Goal: Register for event/course

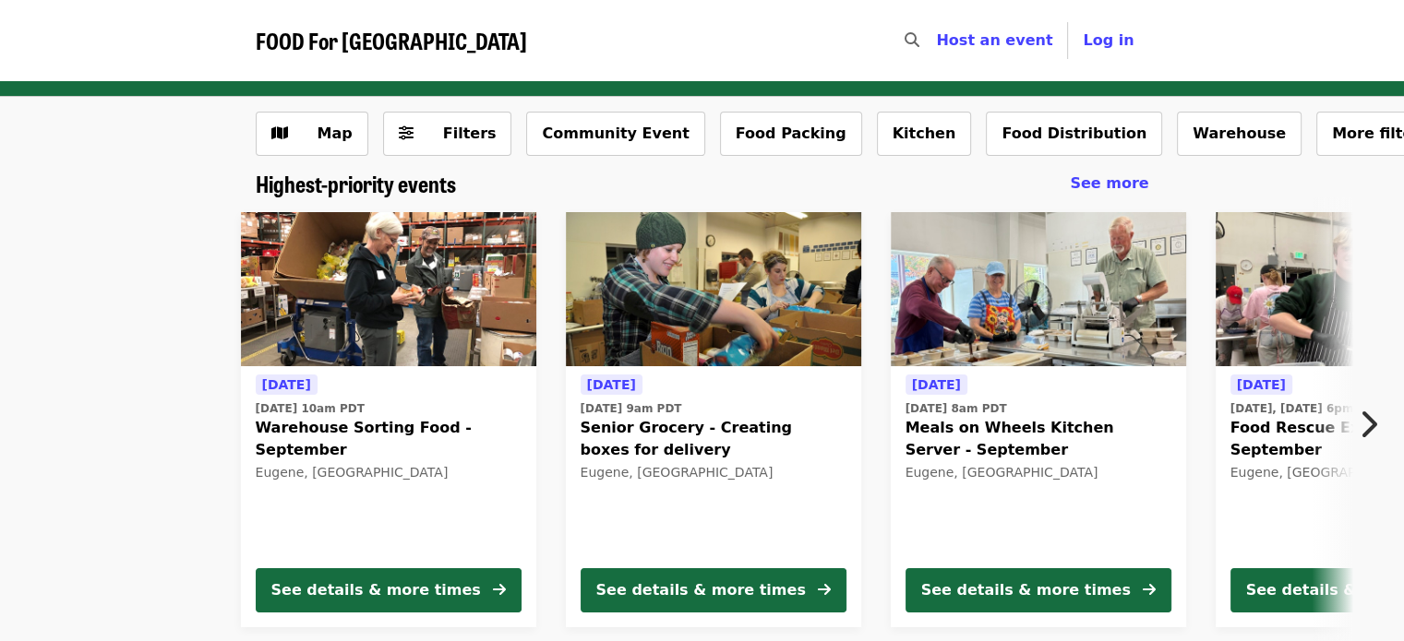
click at [152, 328] on div "Tomorrow Tue, Sep 9 @ 10am PDT Warehouse Sorting Food - September Eugene, OR Se…" at bounding box center [694, 420] width 1499 height 445
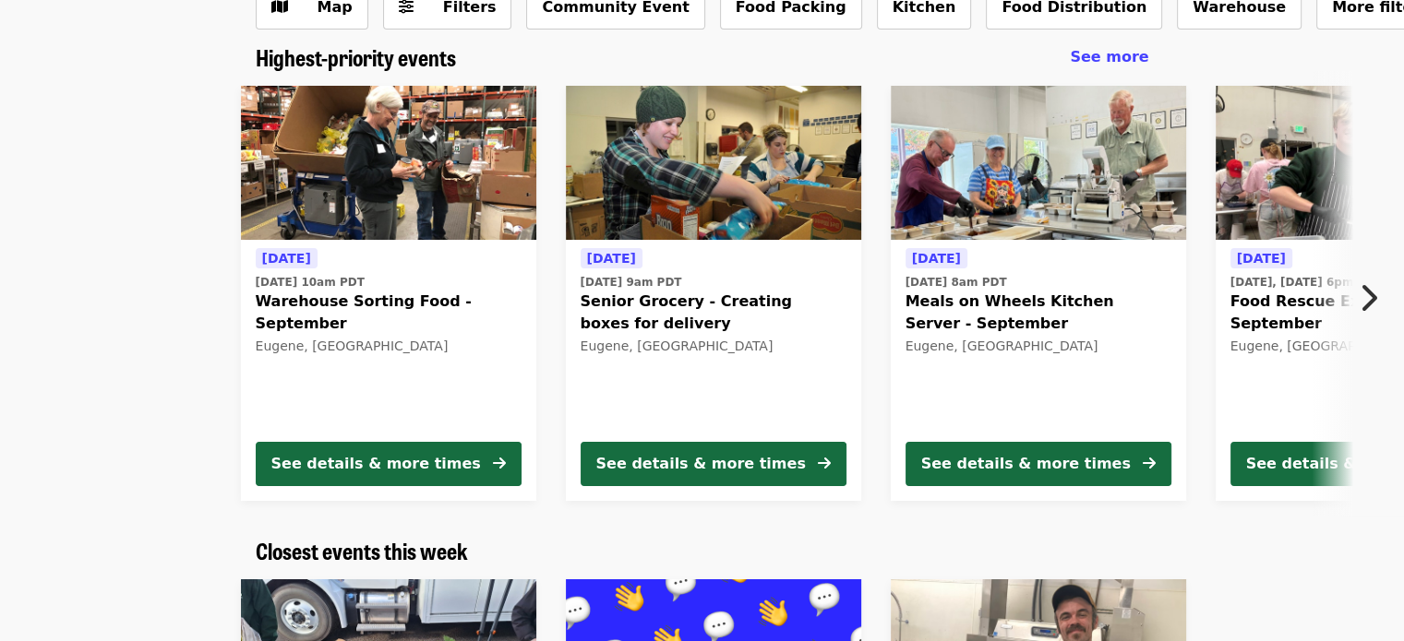
scroll to position [148, 0]
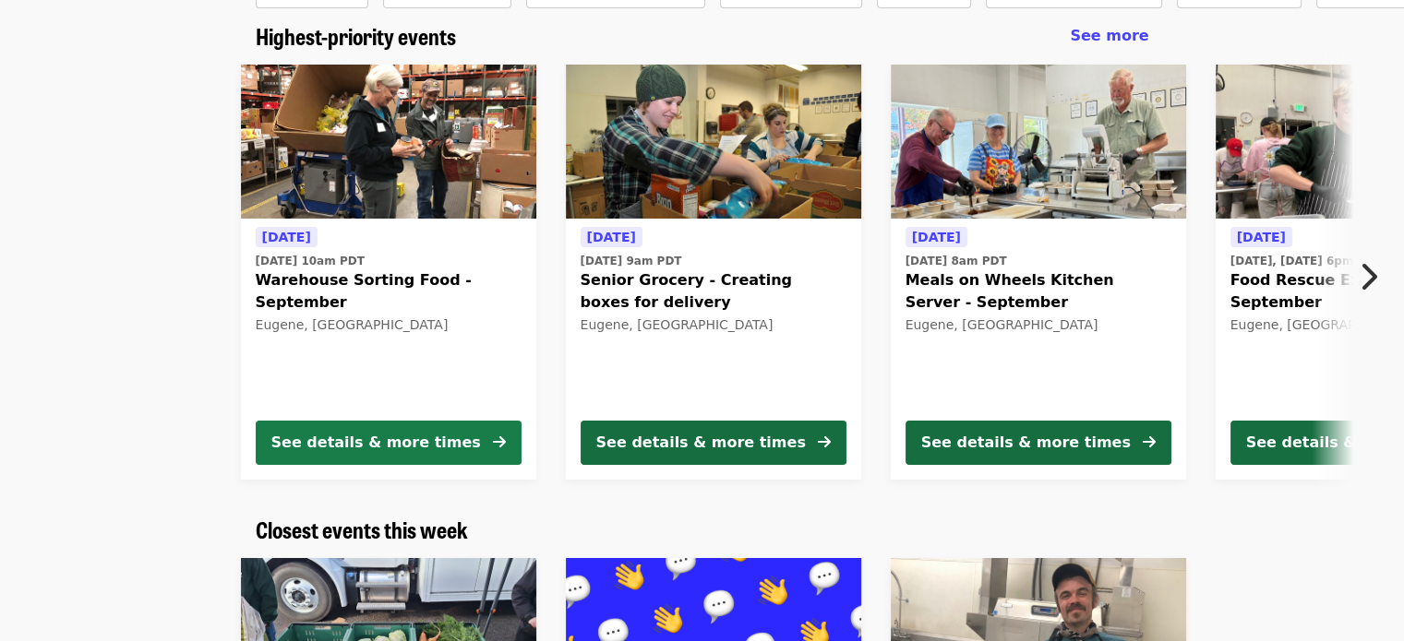
click at [373, 438] on div "See details & more times" at bounding box center [375, 443] width 209 height 22
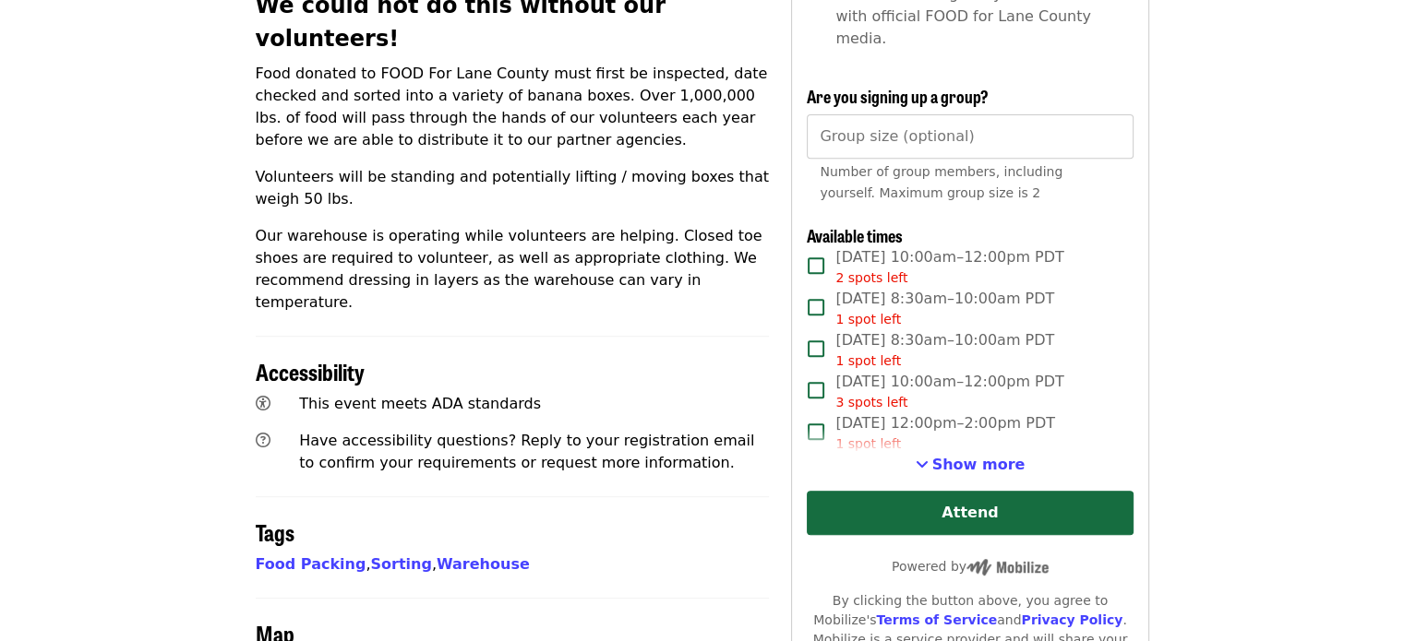
scroll to position [775, 0]
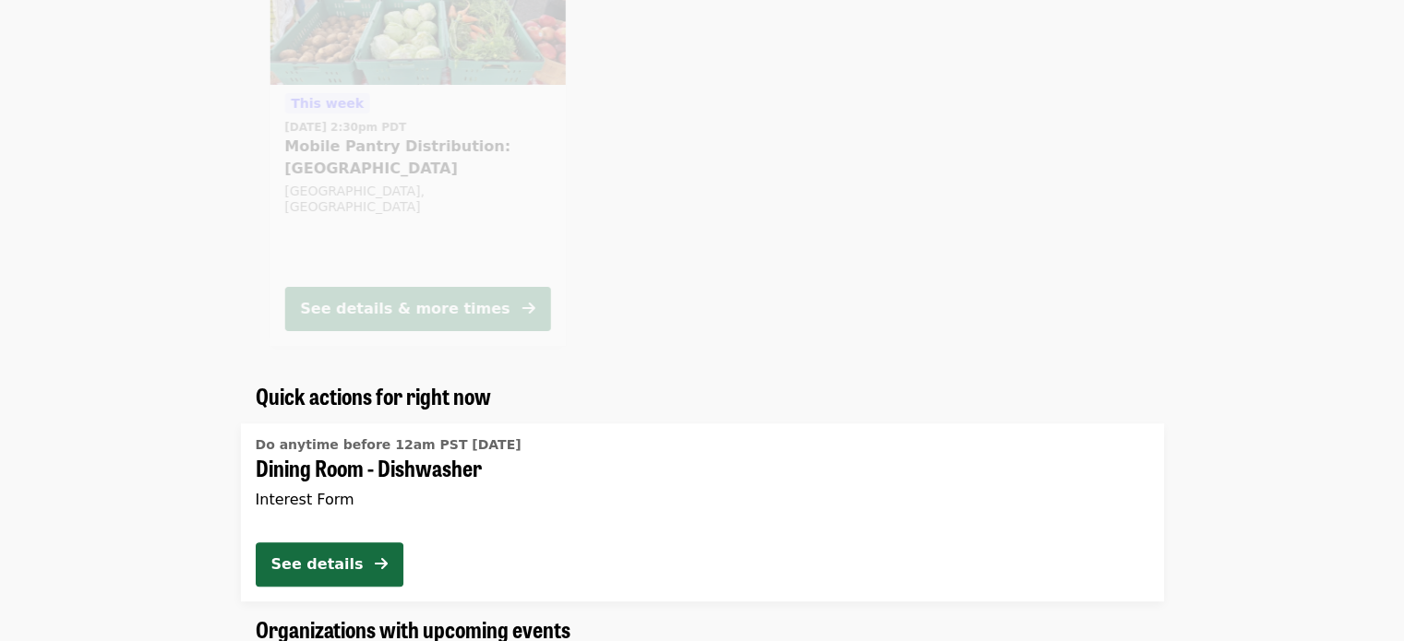
scroll to position [148, 0]
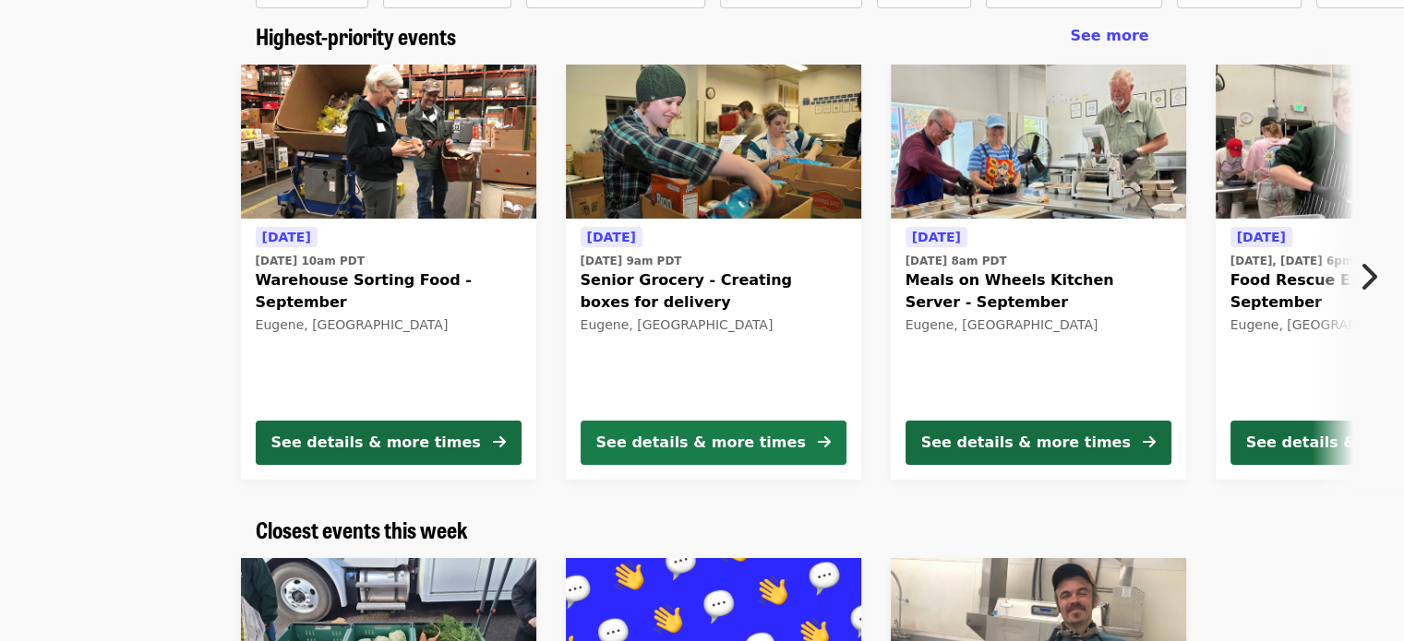
click at [662, 451] on div "See details & more times" at bounding box center [700, 443] width 209 height 22
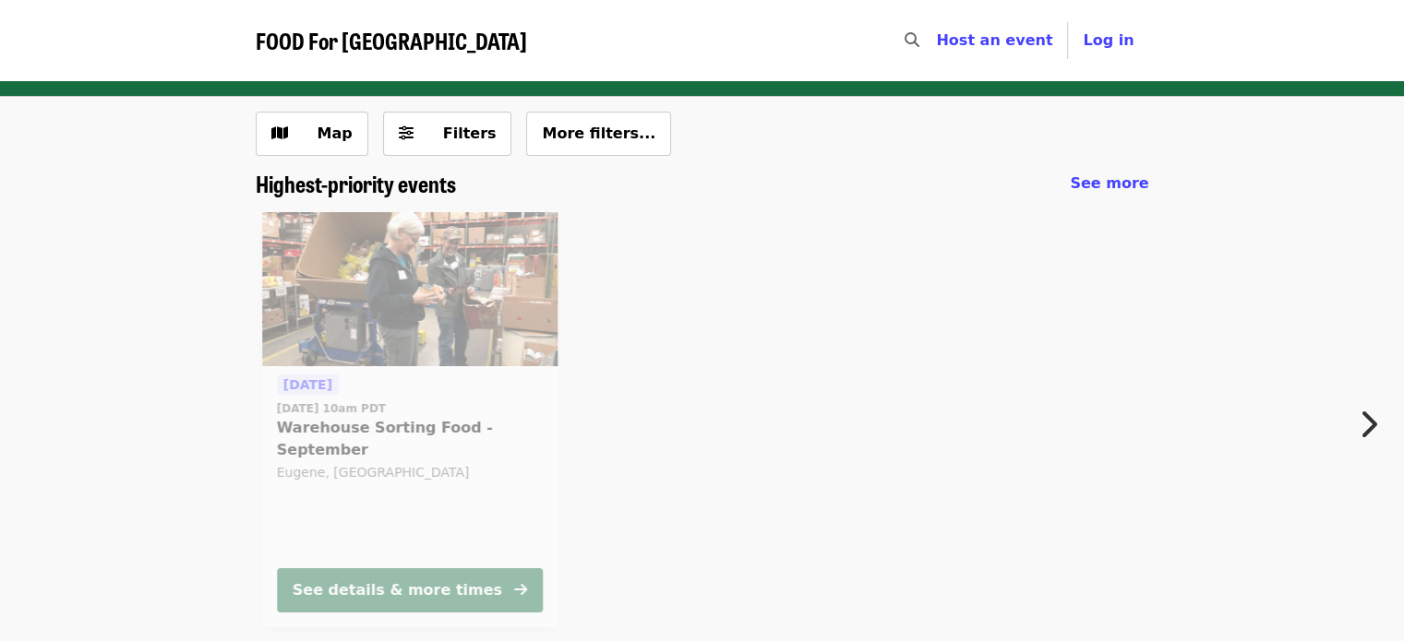
scroll to position [148, 0]
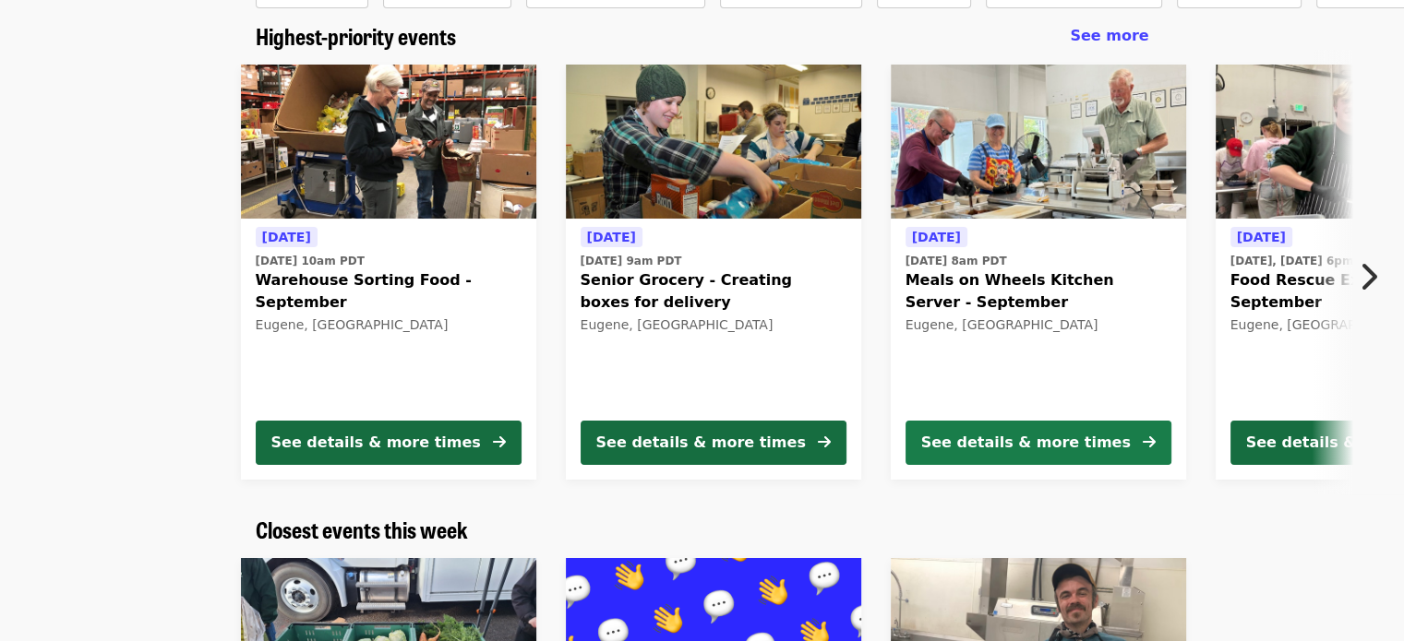
click at [1042, 437] on div "See details & more times" at bounding box center [1025, 443] width 209 height 22
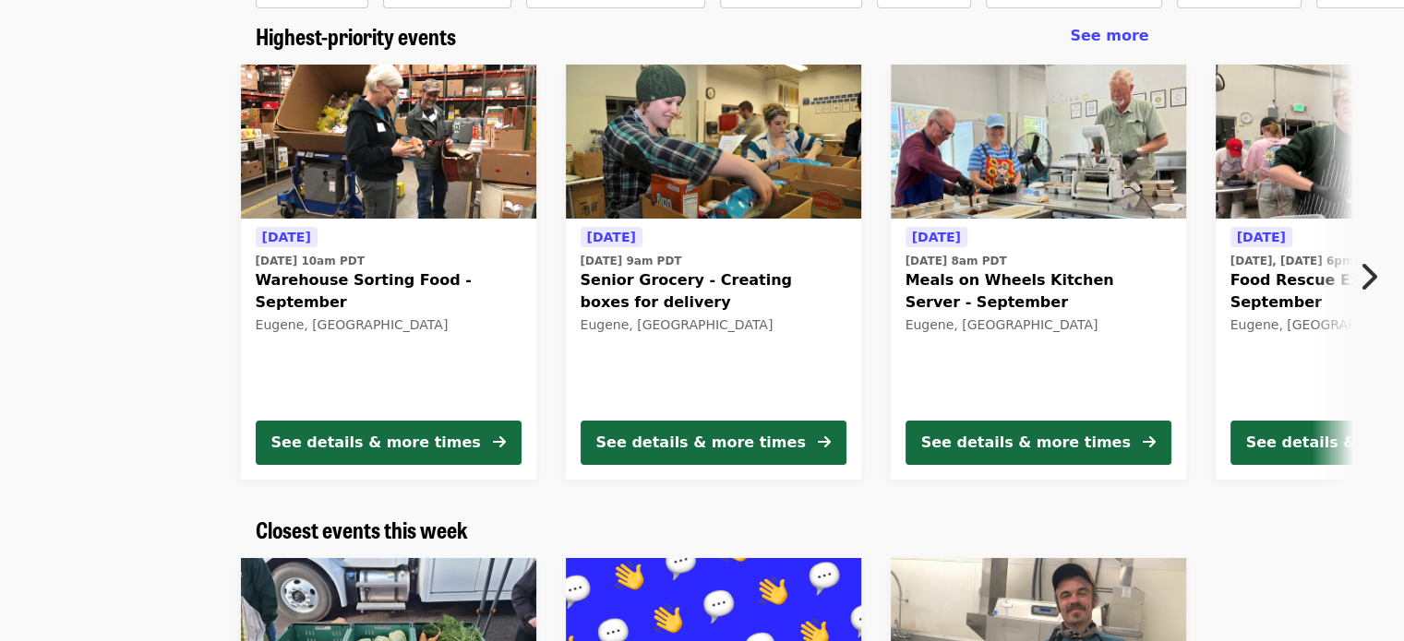
click at [1373, 276] on icon "chevron-right icon" at bounding box center [1368, 276] width 18 height 35
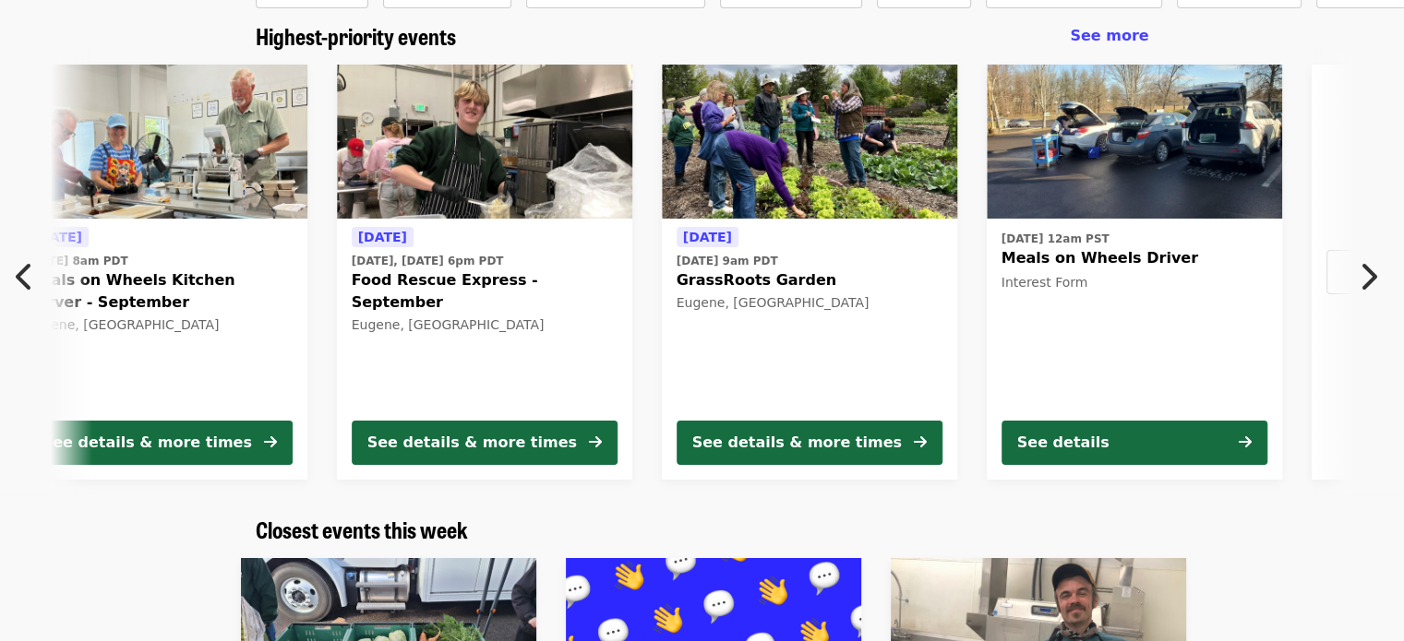
scroll to position [0, 993]
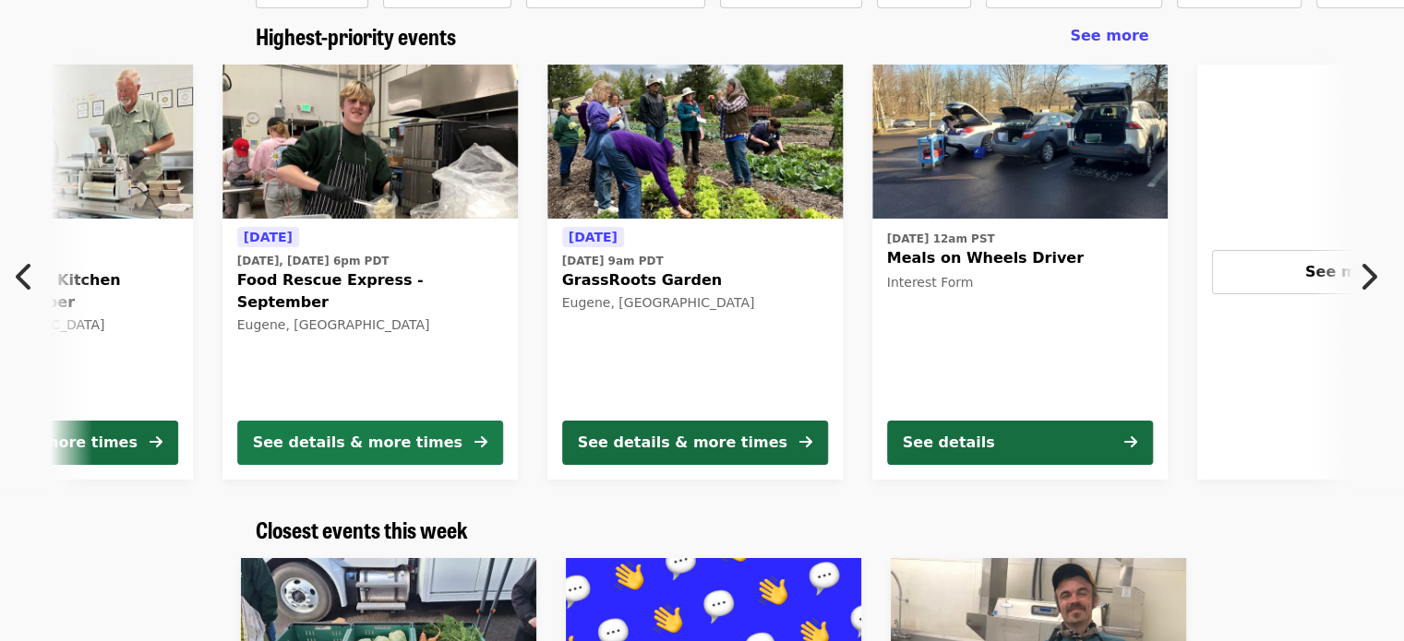
click at [359, 436] on div "See details & more times" at bounding box center [357, 443] width 209 height 22
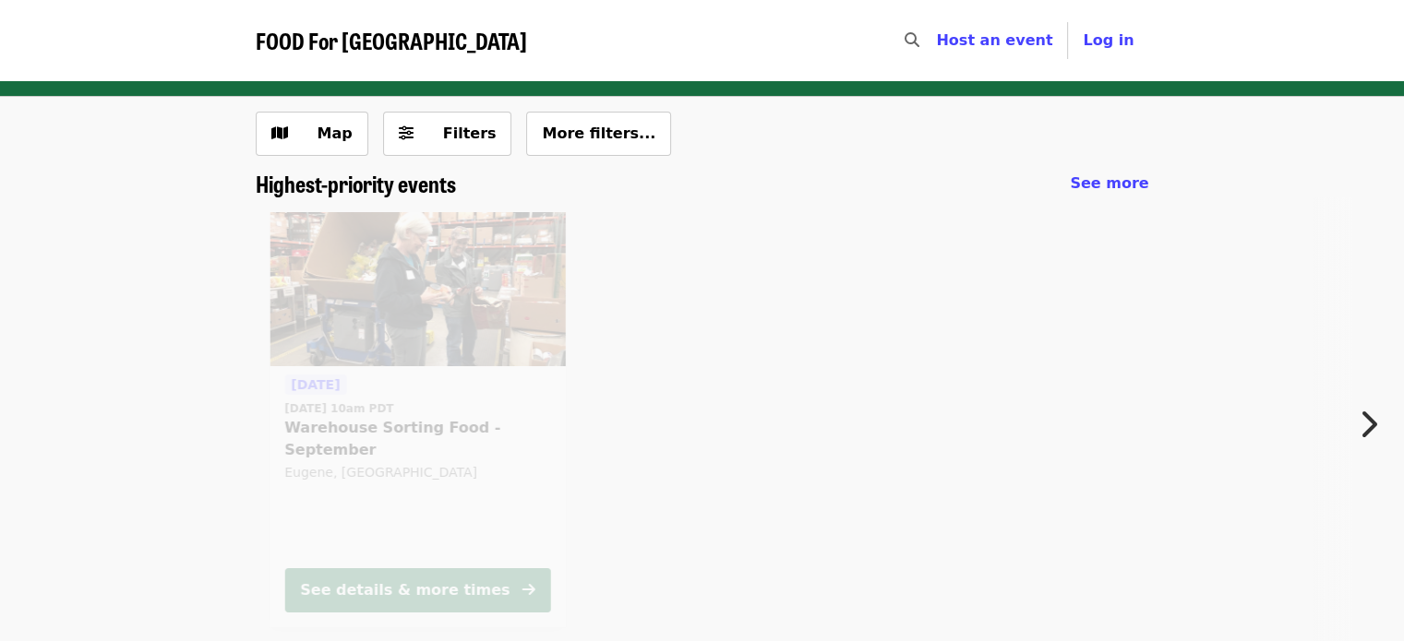
scroll to position [148, 0]
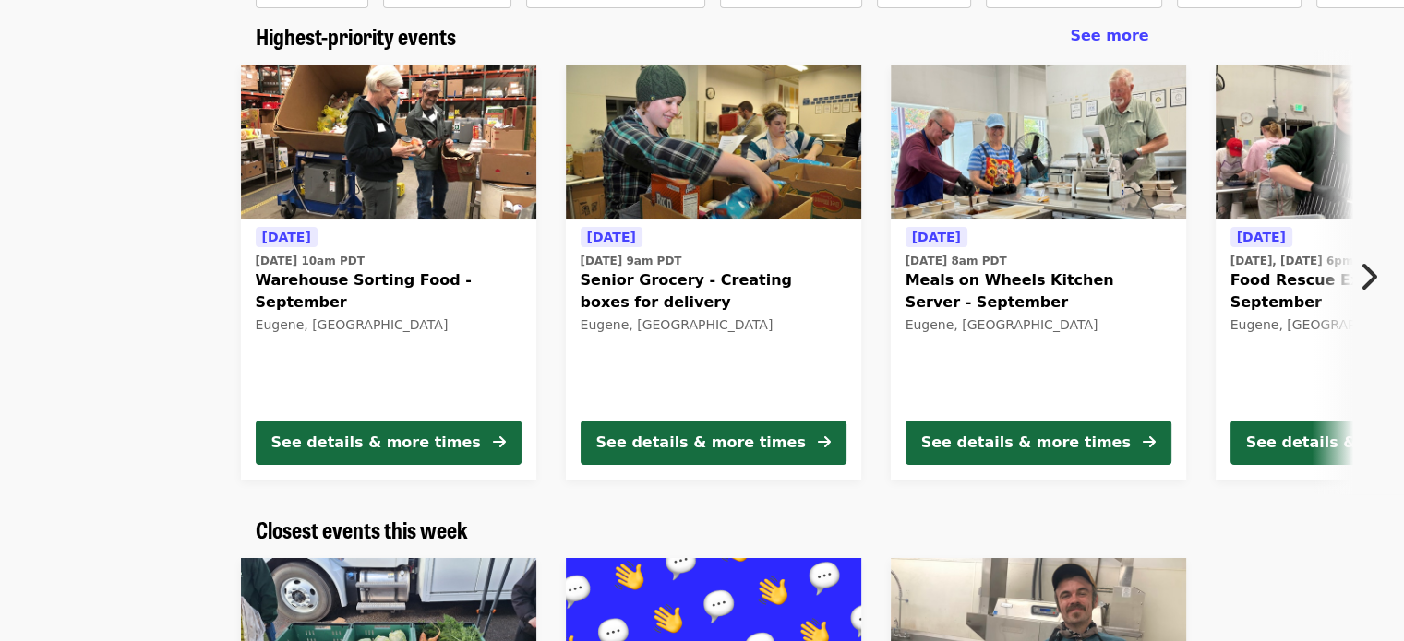
click at [1371, 280] on icon "chevron-right icon" at bounding box center [1368, 276] width 18 height 35
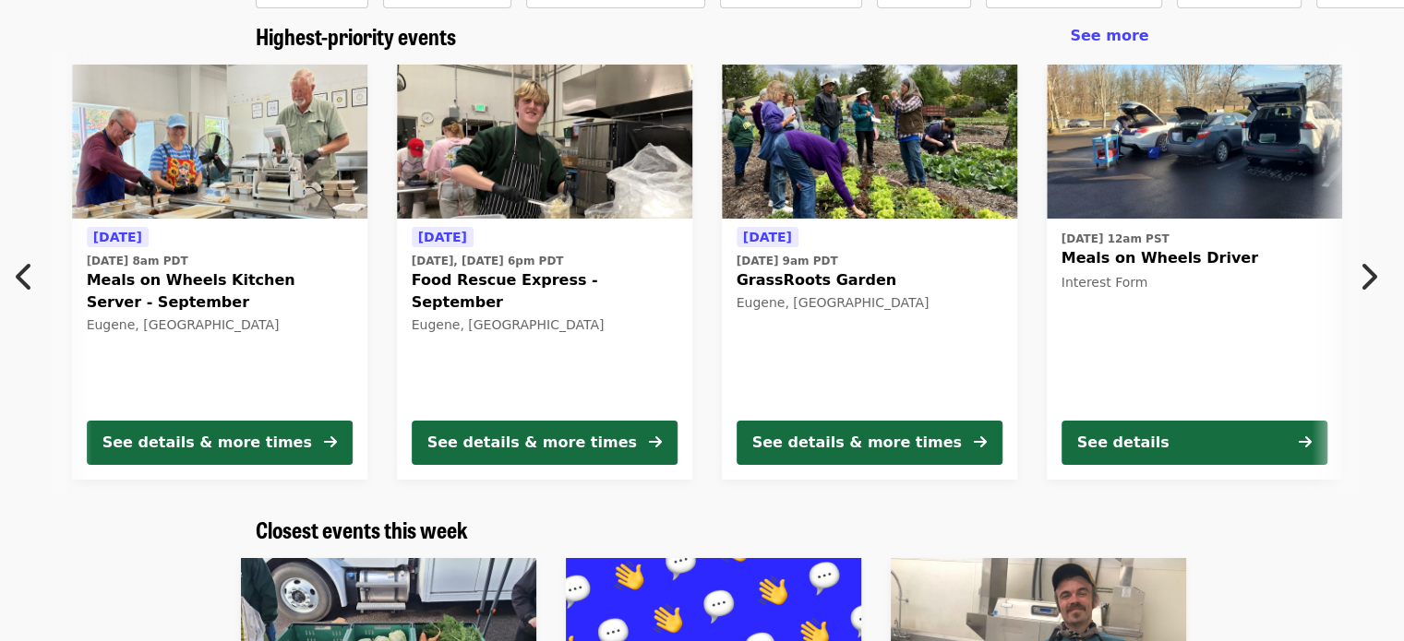
scroll to position [0, 993]
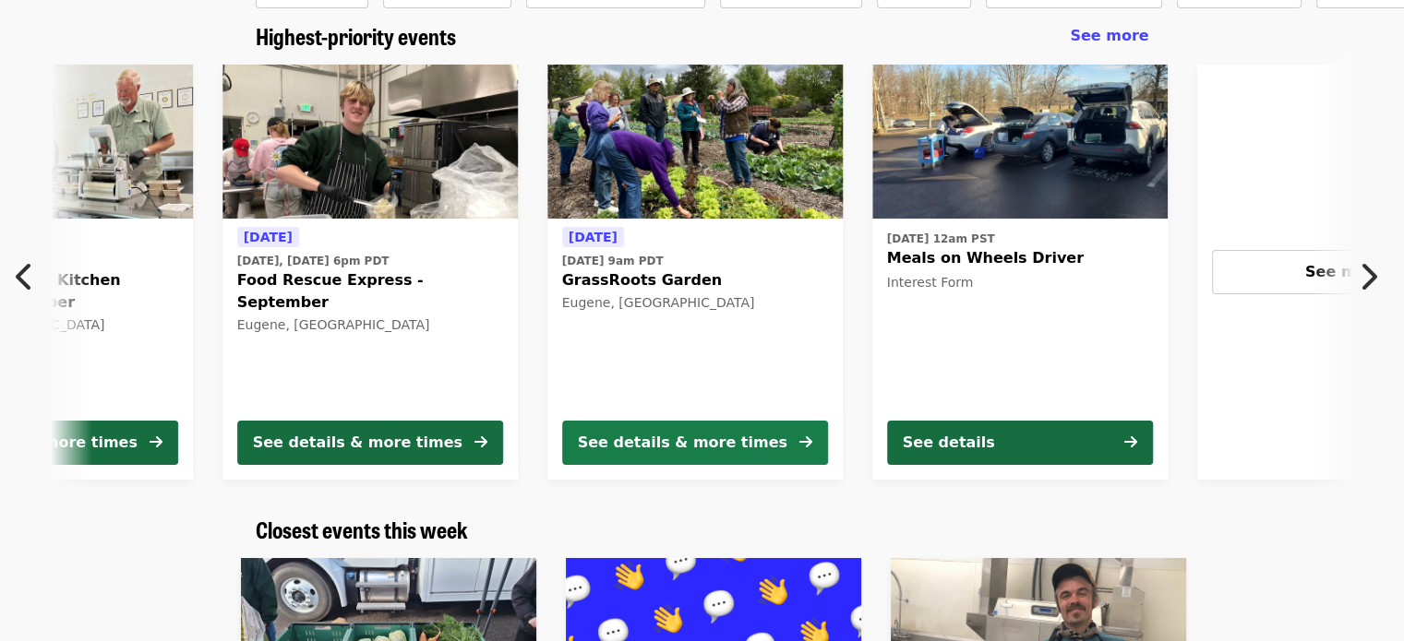
click at [654, 444] on div "See details & more times" at bounding box center [682, 443] width 209 height 22
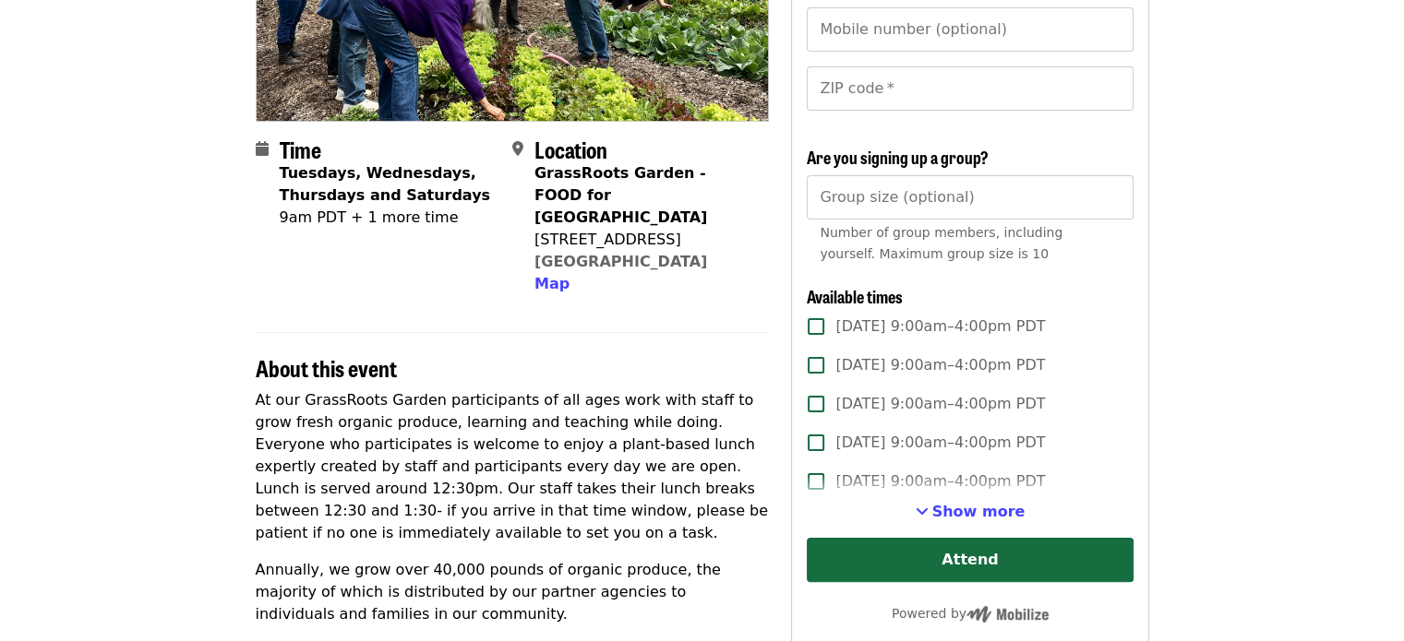
scroll to position [332, 0]
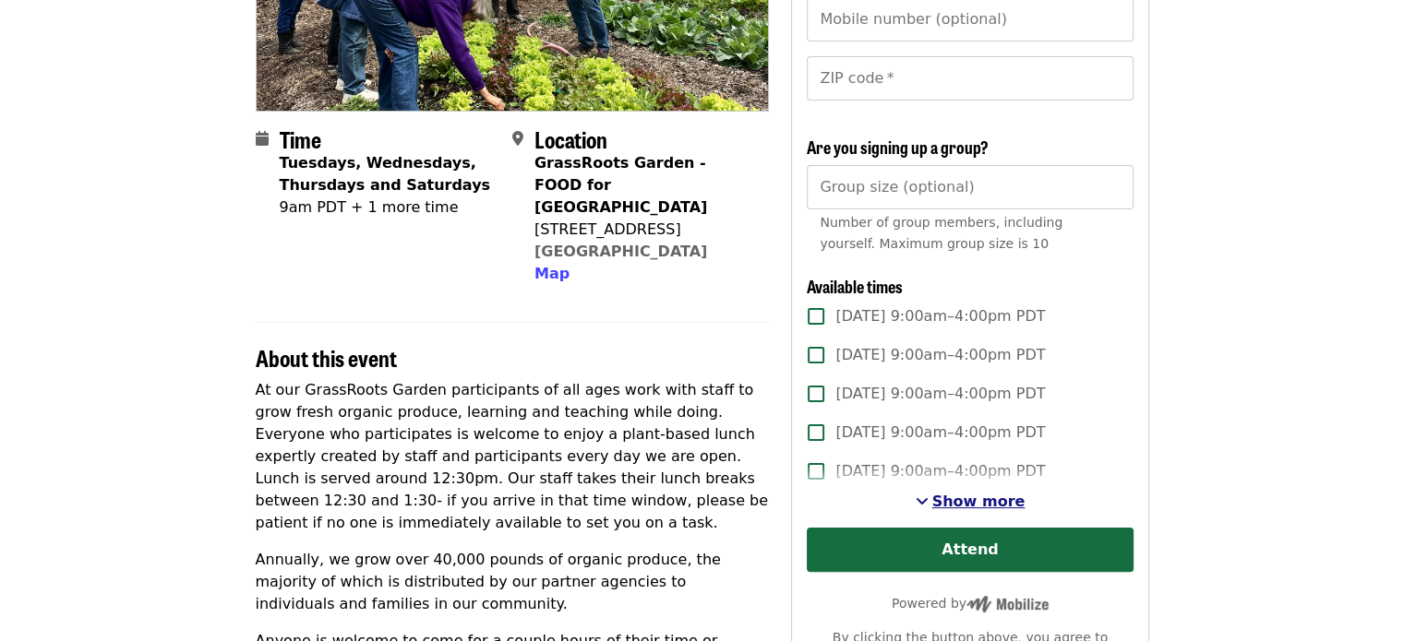
click at [963, 501] on span "Show more" at bounding box center [978, 502] width 93 height 18
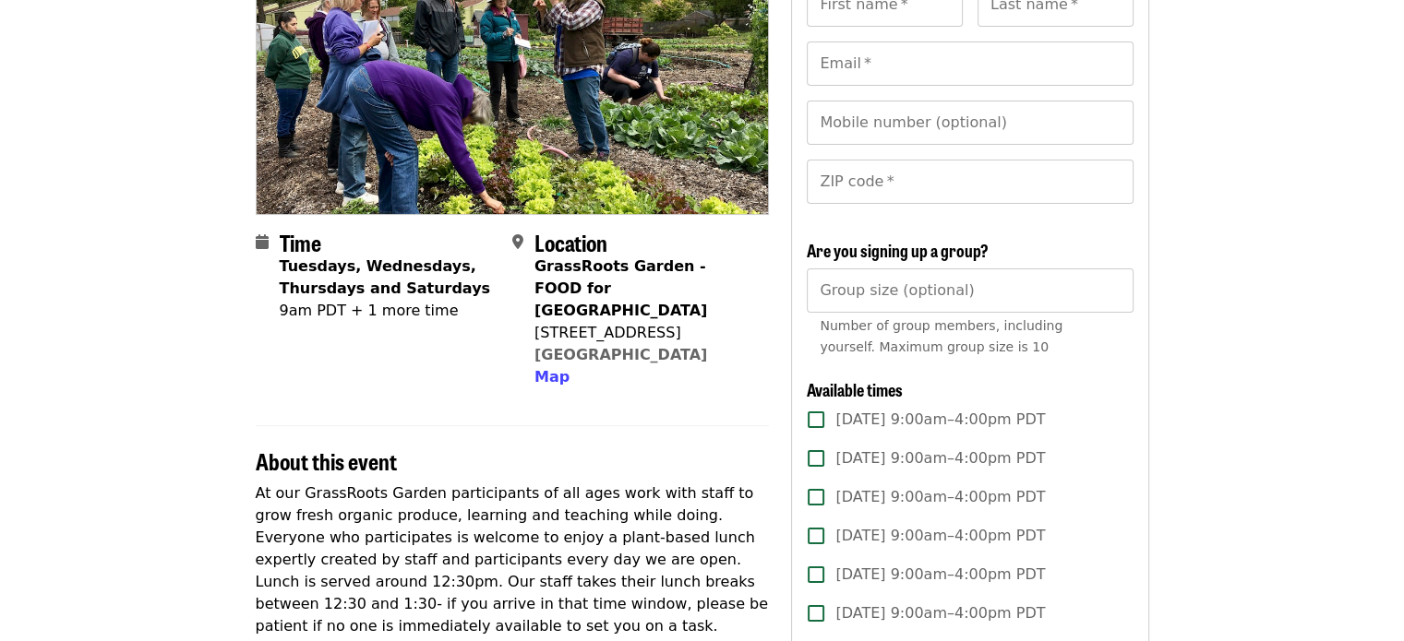
scroll to position [221, 0]
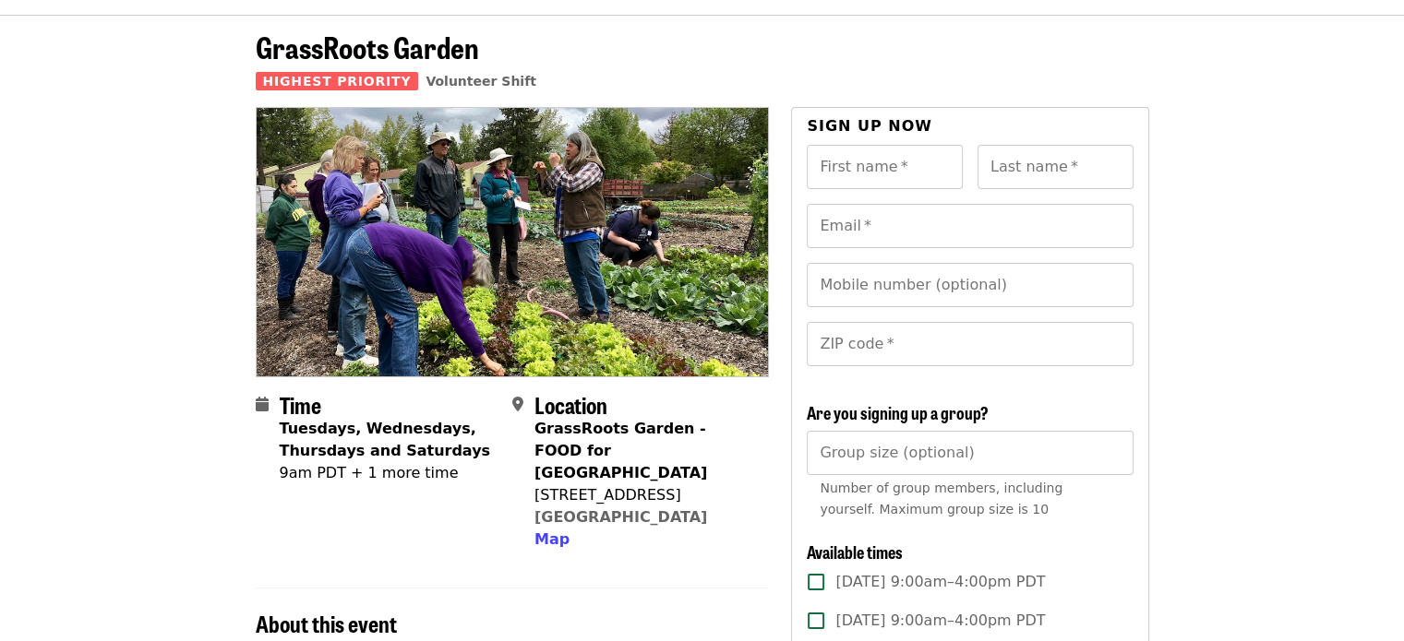
scroll to position [0, 0]
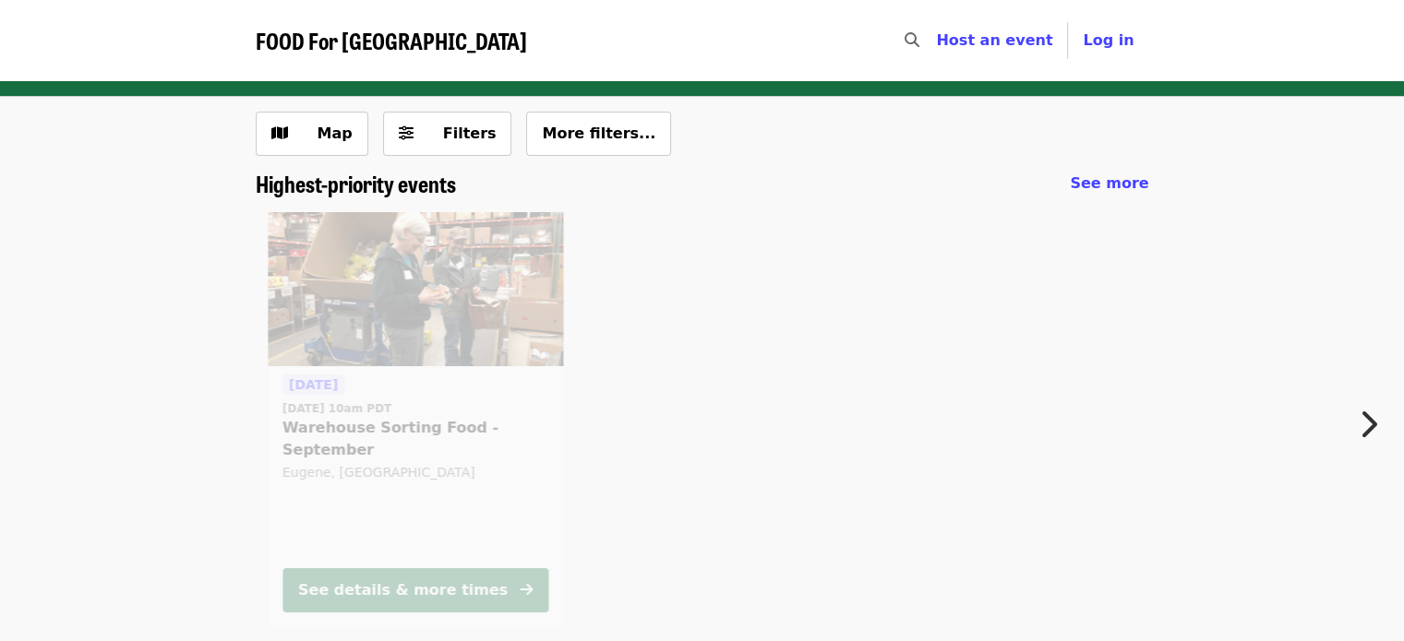
scroll to position [148, 0]
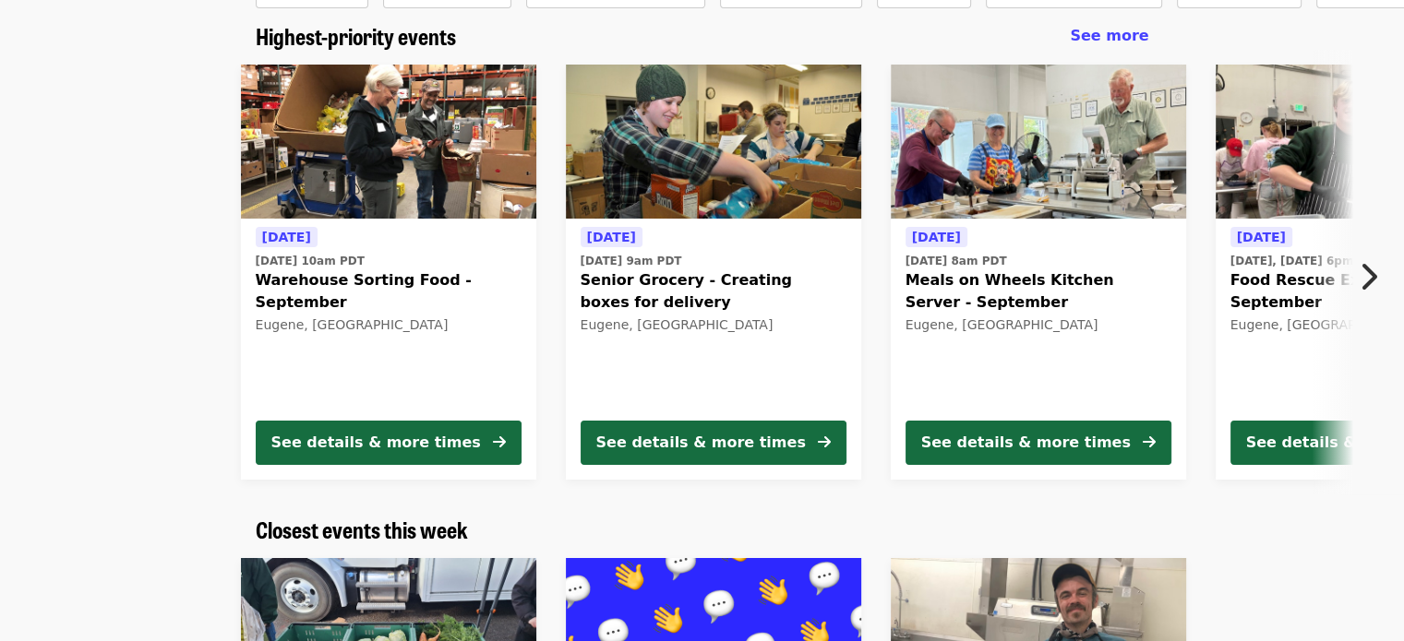
click at [1371, 277] on icon "chevron-right icon" at bounding box center [1368, 276] width 18 height 35
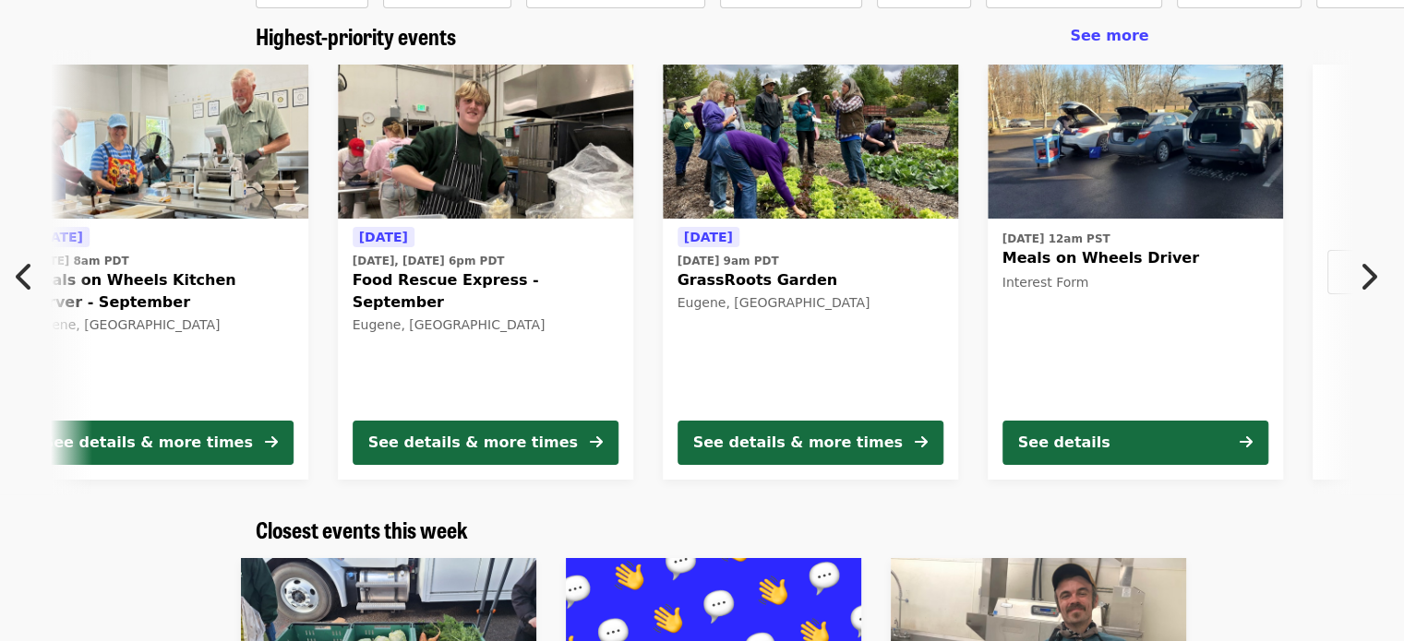
scroll to position [0, 993]
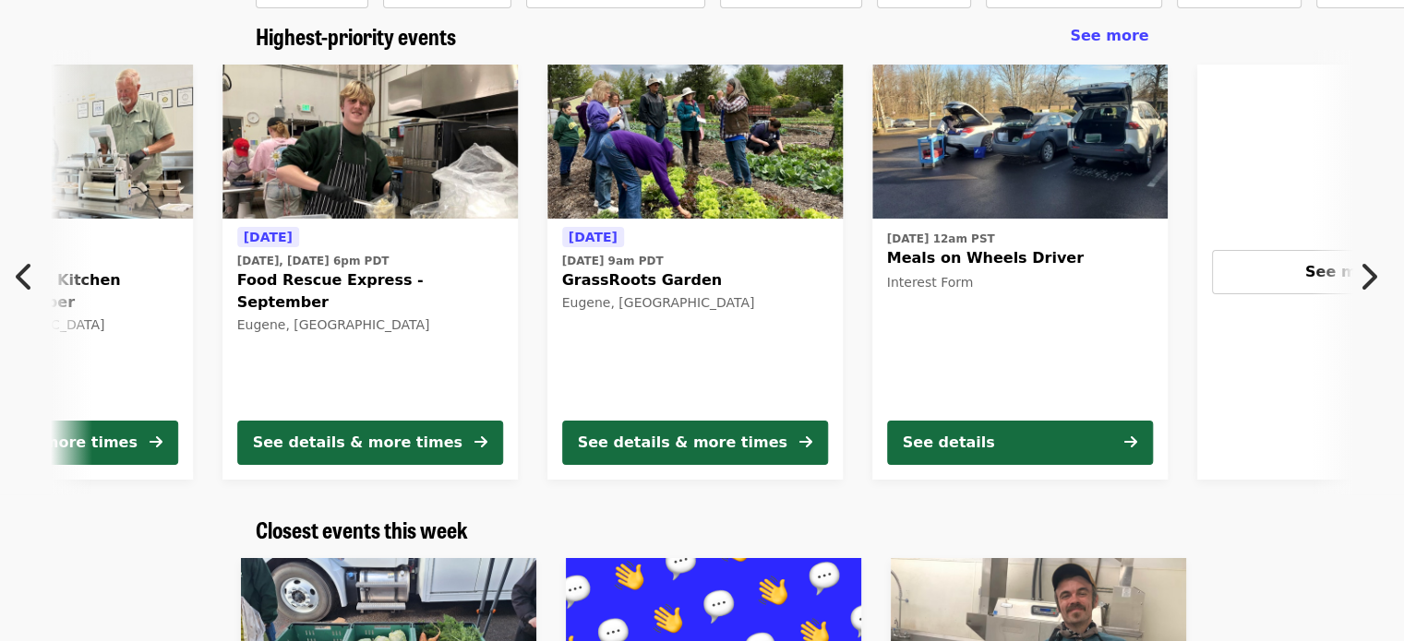
drag, startPoint x: 1371, startPoint y: 277, endPoint x: 1336, endPoint y: 185, distance: 98.7
click at [1336, 185] on div "Tomorrow Tue, Sep 9 @ 10am PDT Warehouse Sorting Food - September Eugene, OR Se…" at bounding box center [702, 272] width 1404 height 445
click at [1377, 279] on button "Next item" at bounding box center [1373, 277] width 61 height 52
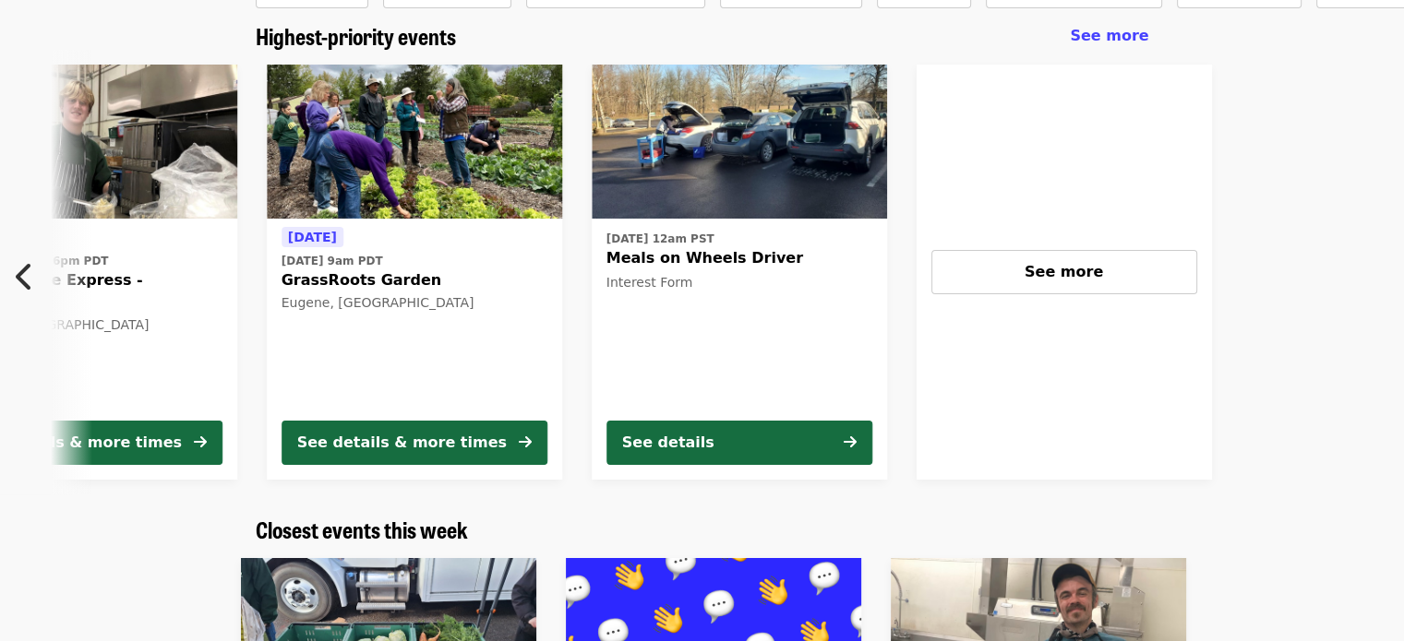
scroll to position [0, 1478]
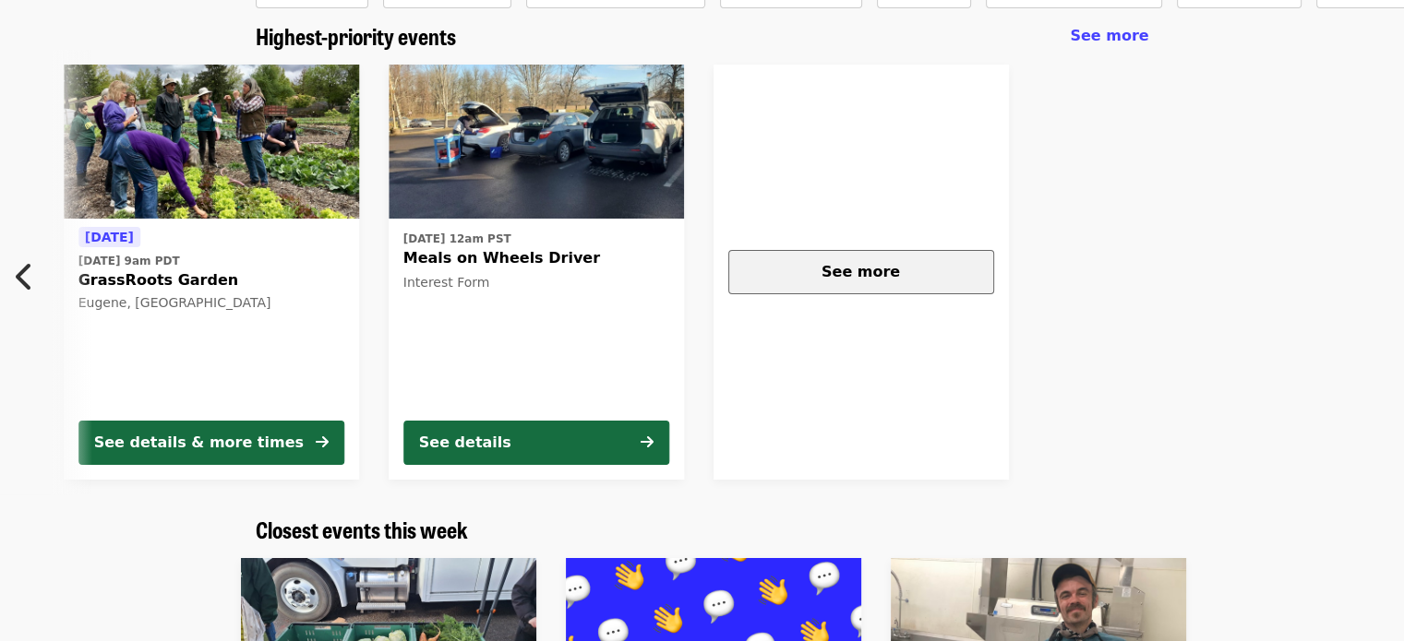
click at [826, 281] on div "See more" at bounding box center [861, 272] width 234 height 22
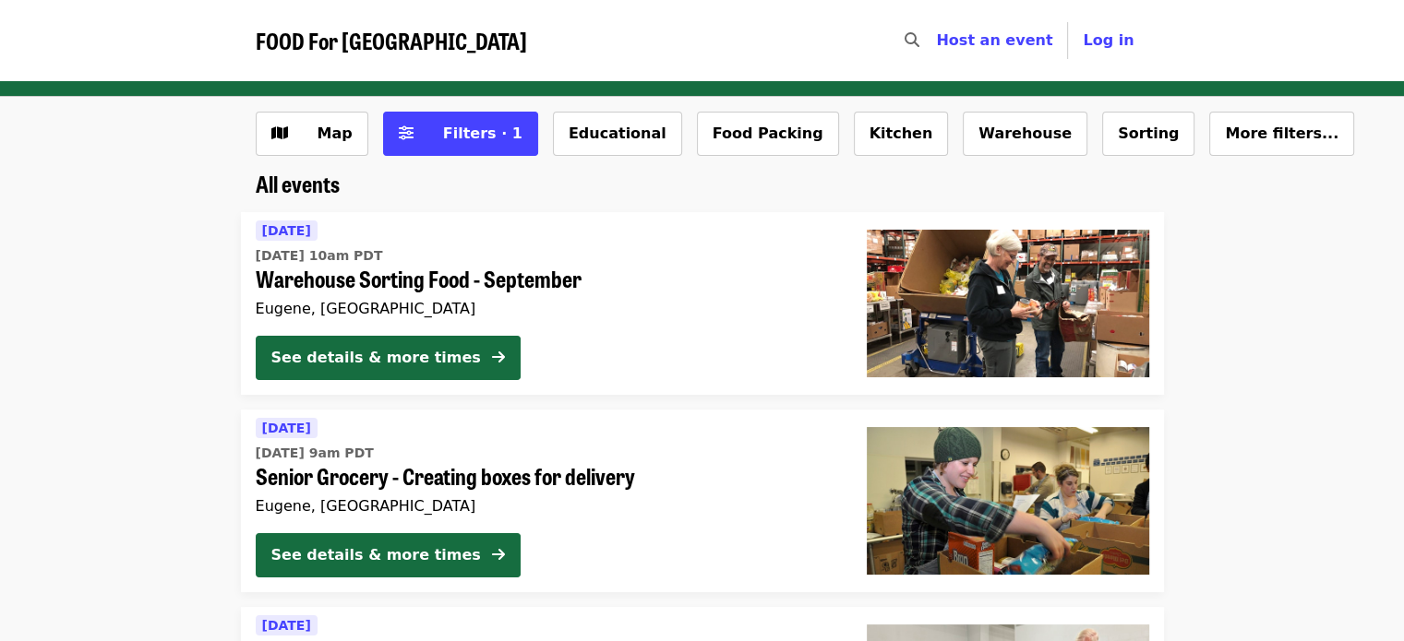
click at [168, 340] on li "[DATE] [DATE] 10am PDT Warehouse Sorting Food - September [GEOGRAPHIC_DATA], [G…" at bounding box center [702, 303] width 1404 height 183
click at [582, 128] on button "Educational" at bounding box center [617, 134] width 129 height 44
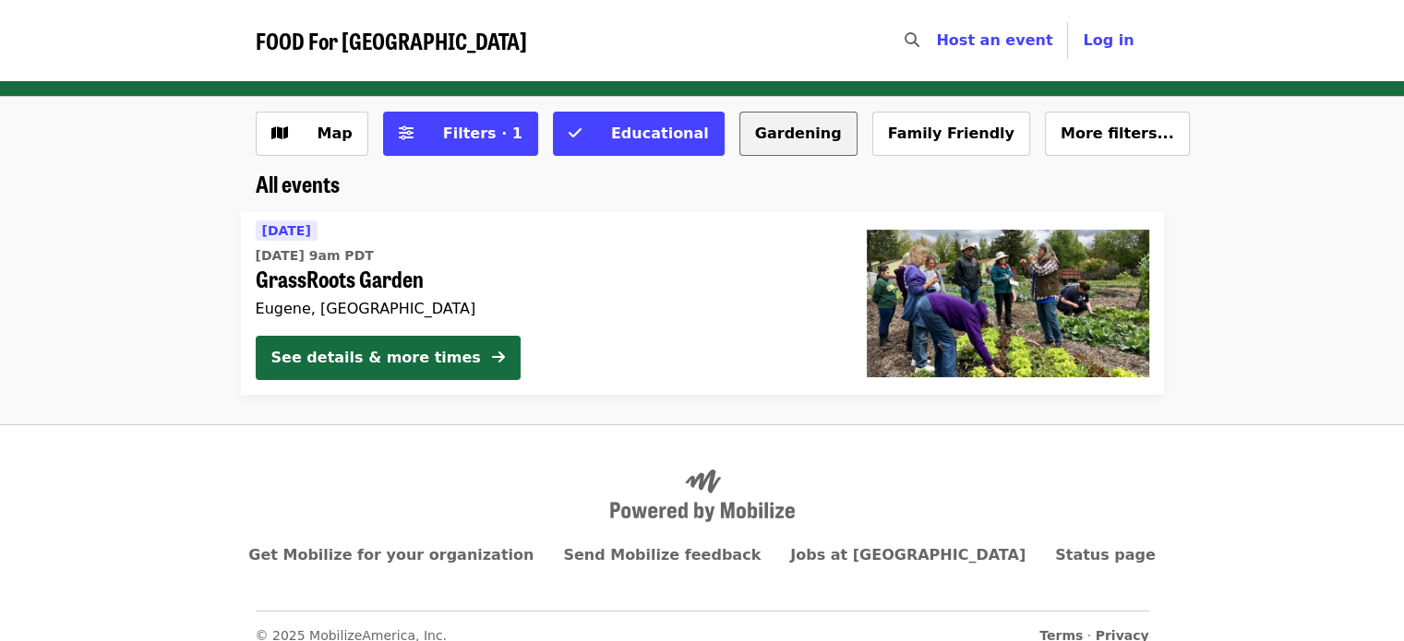
click at [739, 136] on button "Gardening" at bounding box center [798, 134] width 118 height 44
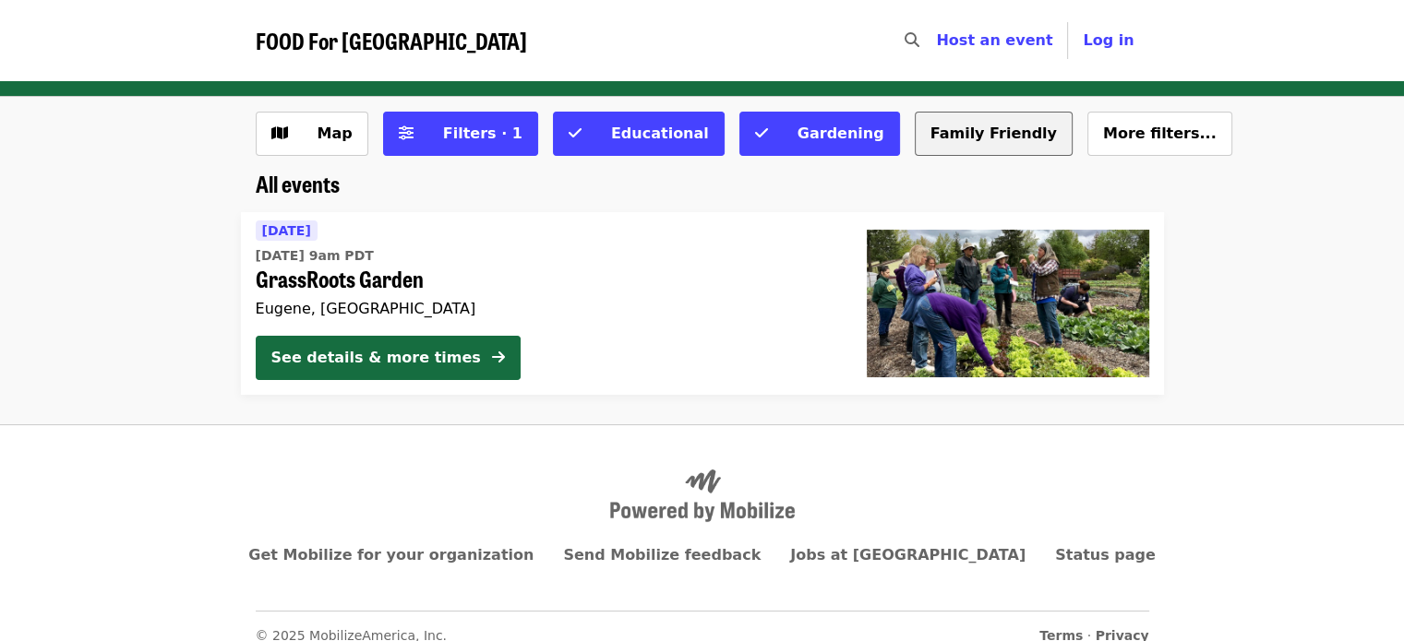
click at [932, 127] on button "Family Friendly" at bounding box center [994, 134] width 158 height 44
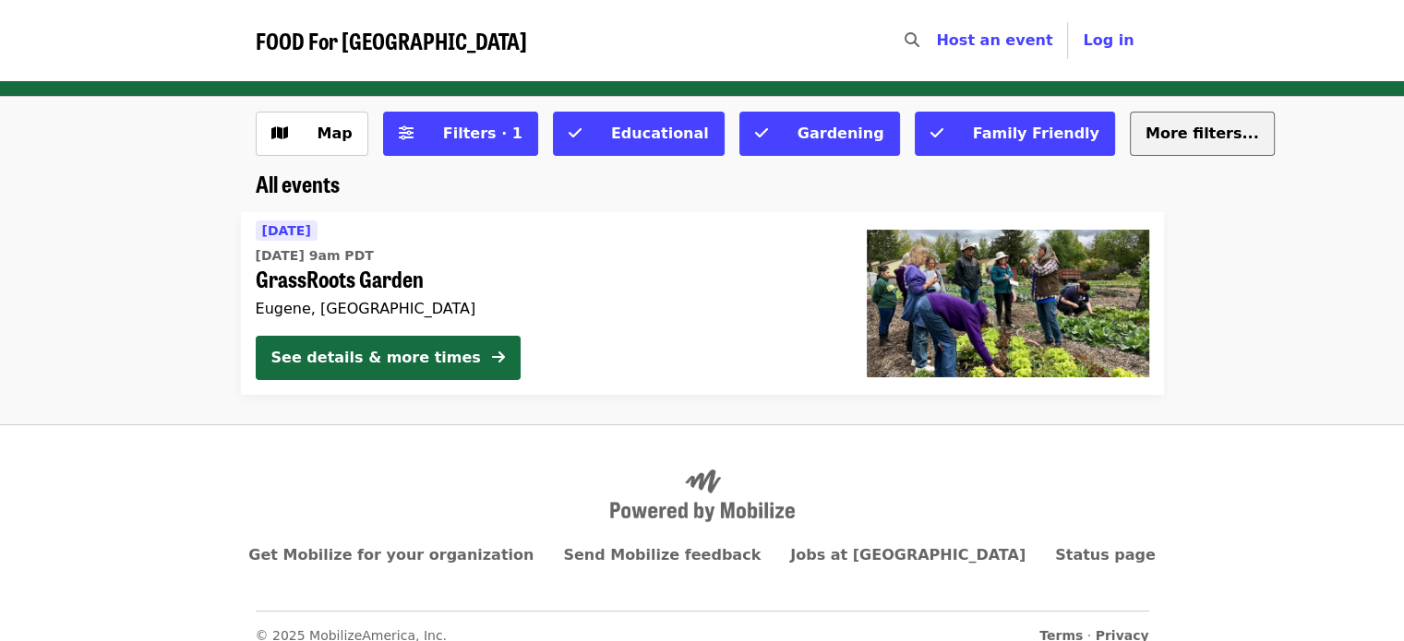
click at [1130, 122] on button "More filters..." at bounding box center [1202, 134] width 145 height 44
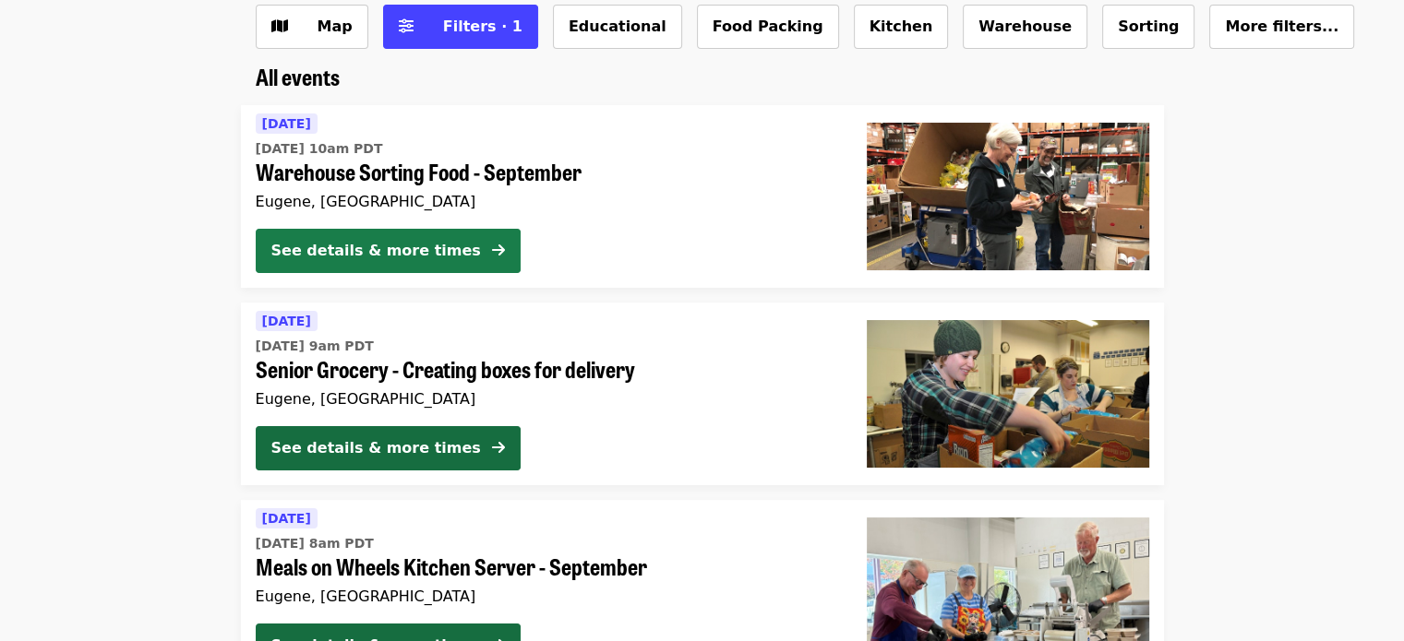
scroll to position [78, 0]
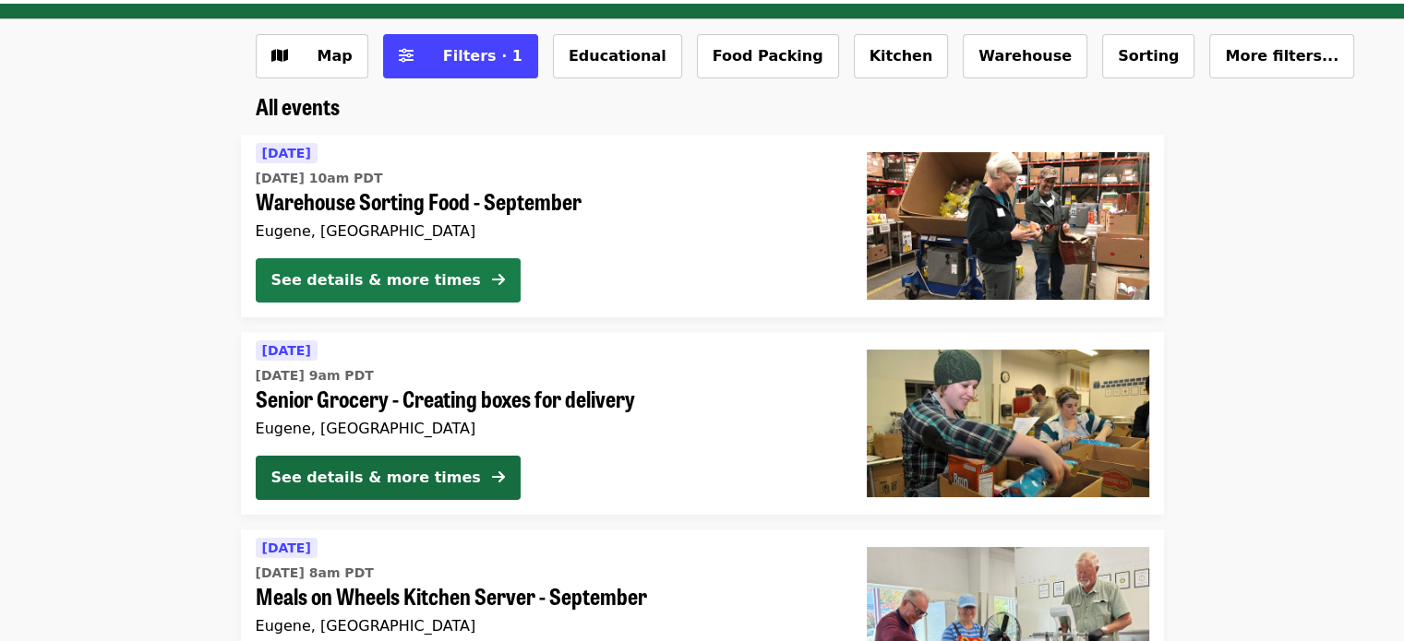
click at [351, 284] on div "See details & more times" at bounding box center [375, 280] width 209 height 22
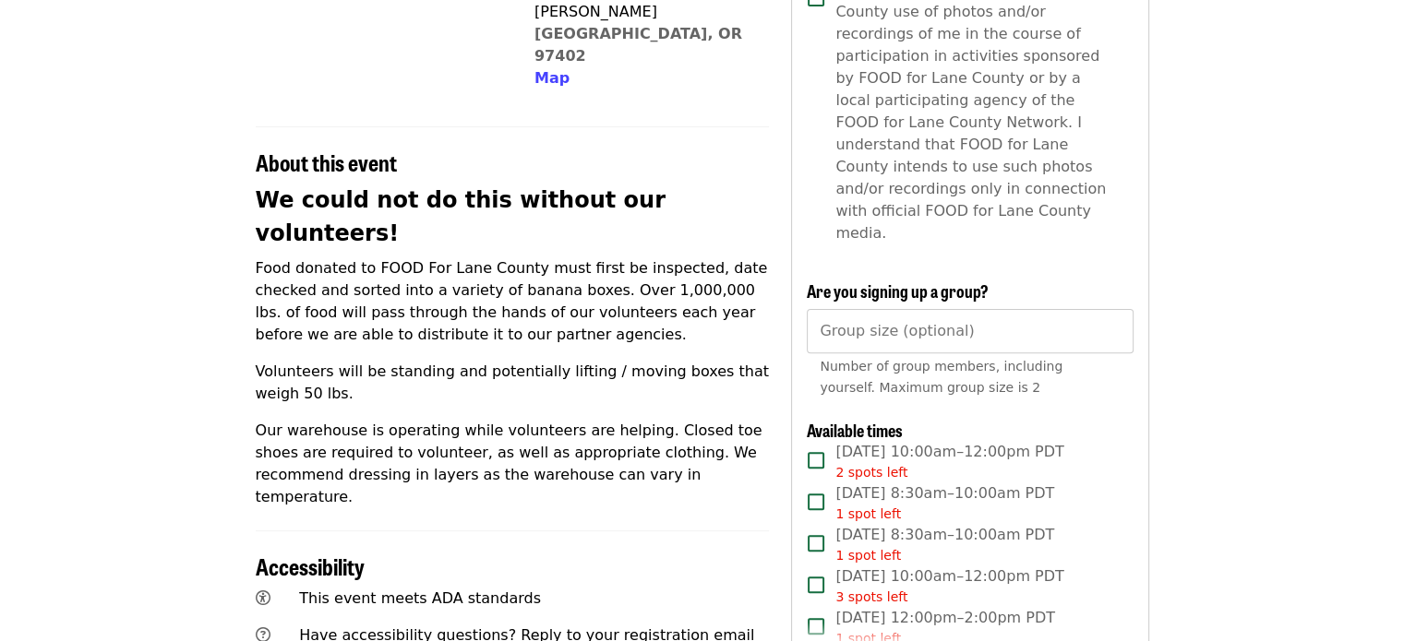
scroll to position [591, 0]
